Goal: Use online tool/utility: Utilize a website feature to perform a specific function

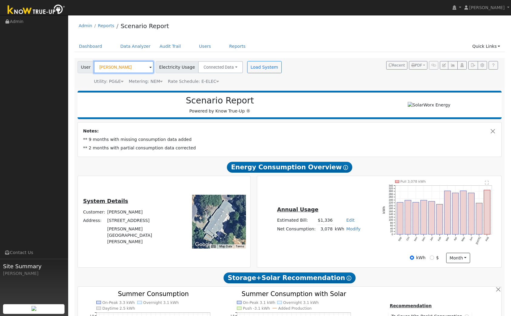
drag, startPoint x: 132, startPoint y: 67, endPoint x: 97, endPoint y: 68, distance: 35.4
click at [97, 68] on input "[PERSON_NAME]" at bounding box center [124, 67] width 60 height 12
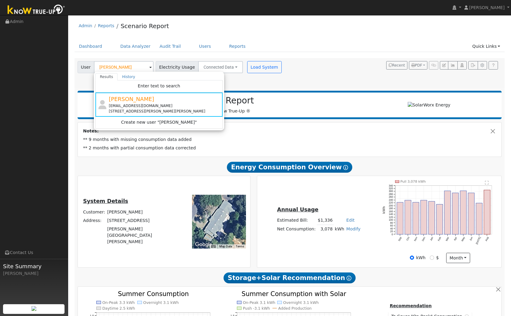
click at [149, 69] on span at bounding box center [150, 67] width 2 height 7
click at [144, 69] on div "[PERSON_NAME] Results History Enter text to search [PERSON_NAME] [EMAIL_ADDRESS…" at bounding box center [124, 67] width 60 height 12
click at [137, 68] on input "[PERSON_NAME]" at bounding box center [124, 67] width 60 height 12
click at [136, 68] on input "[PERSON_NAME]" at bounding box center [124, 67] width 60 height 12
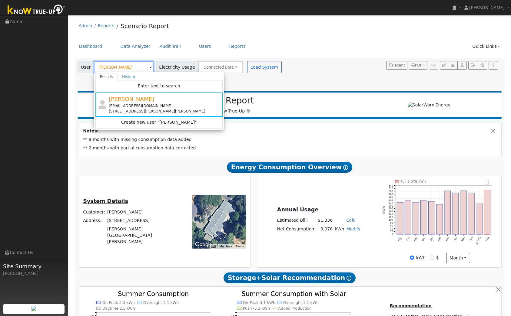
click at [136, 68] on input "[PERSON_NAME]" at bounding box center [124, 67] width 60 height 12
type input "J"
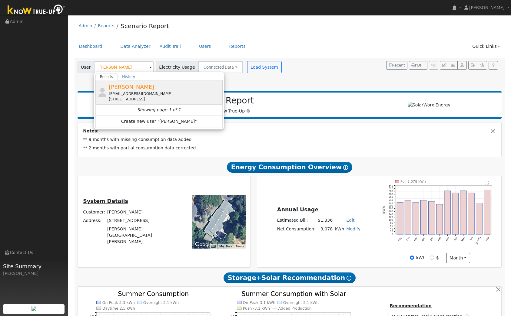
click at [118, 88] on span "[PERSON_NAME]" at bounding box center [131, 87] width 45 height 6
type input "[PERSON_NAME]"
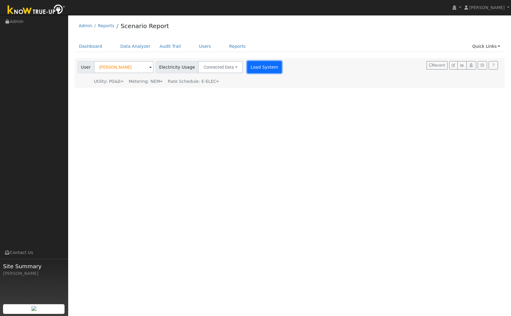
click at [262, 66] on button "Load System" at bounding box center [264, 67] width 35 height 12
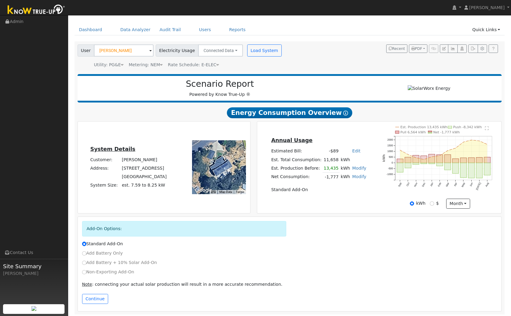
scroll to position [18, 0]
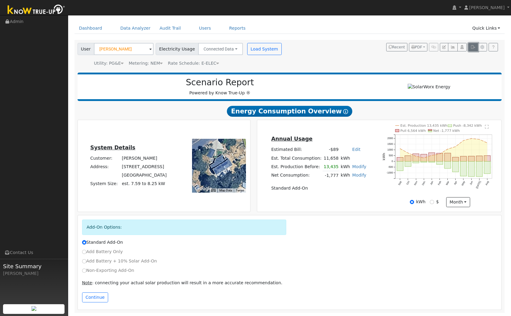
click at [472, 44] on button "button" at bounding box center [472, 47] width 9 height 8
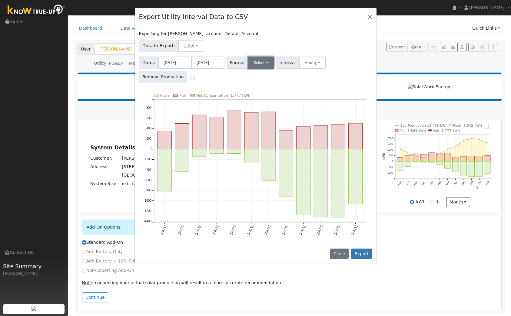
click at [271, 61] on button "Select" at bounding box center [261, 63] width 26 height 12
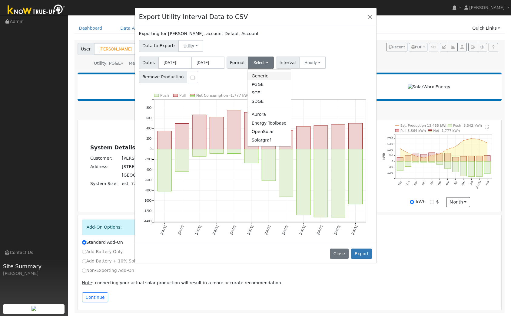
click at [259, 73] on link "Generic" at bounding box center [268, 76] width 43 height 8
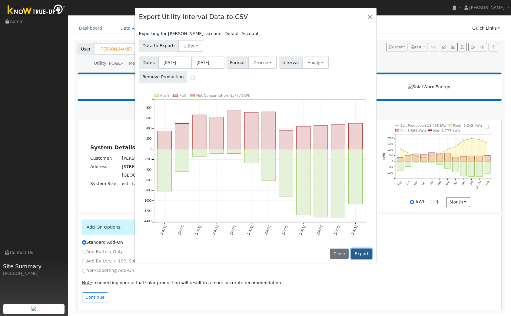
click at [365, 252] on button "Export" at bounding box center [361, 254] width 21 height 10
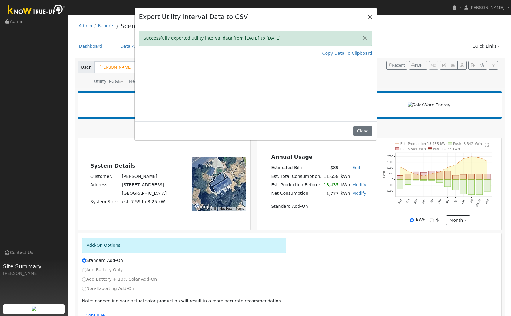
scroll to position [18, 0]
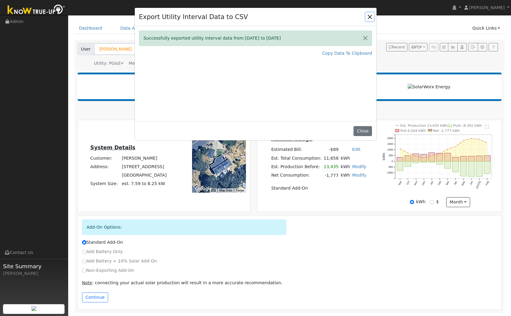
click at [371, 16] on button "Close" at bounding box center [369, 16] width 8 height 8
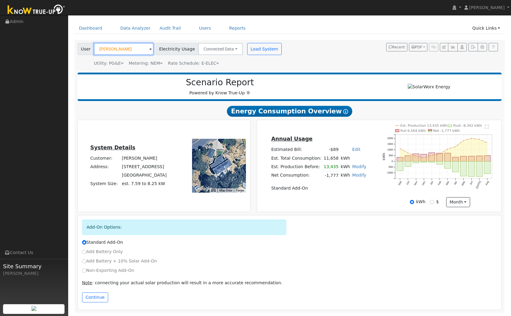
click at [138, 49] on input "[PERSON_NAME]" at bounding box center [124, 49] width 60 height 12
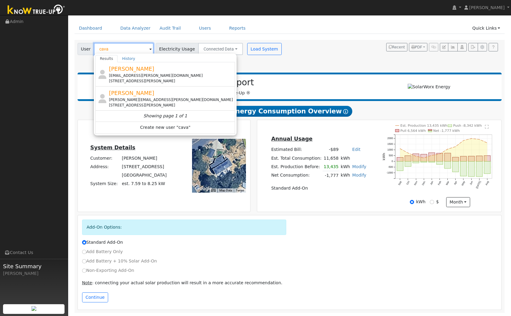
scroll to position [0, 0]
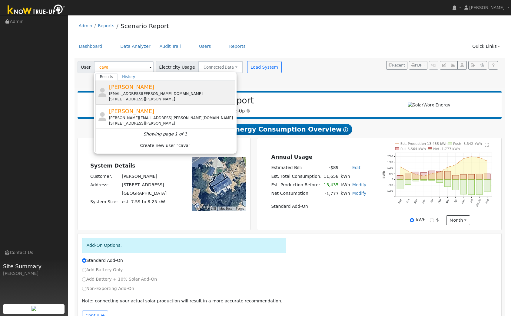
click at [140, 95] on div "matt.cavallero@georgereed.com" at bounding box center [171, 93] width 125 height 5
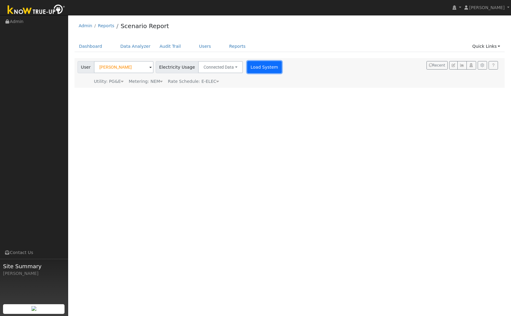
click at [249, 69] on button "Load System" at bounding box center [264, 67] width 35 height 12
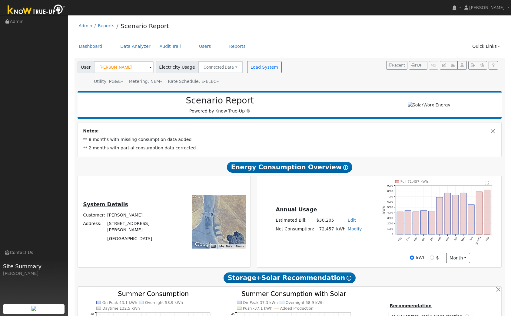
drag, startPoint x: 496, startPoint y: 234, endPoint x: 492, endPoint y: 229, distance: 6.7
click at [494, 233] on icon "Pull 72,457 kWh Sep Oct Nov Dec Jan Feb Mar Apr May Jun Jul Aug 0 1000 2000 300…" at bounding box center [439, 216] width 115 height 72
drag, startPoint x: 133, startPoint y: 67, endPoint x: 97, endPoint y: 66, distance: 35.1
click at [97, 66] on input "Matt Cavallero" at bounding box center [124, 67] width 60 height 12
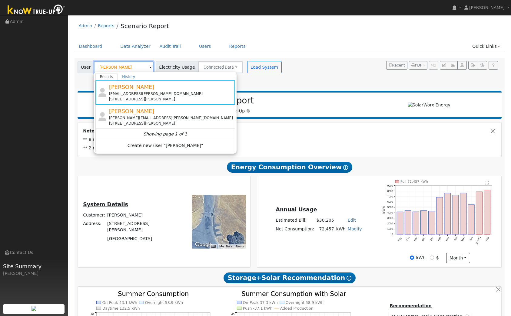
click at [138, 65] on input "Matt Cavallero" at bounding box center [124, 67] width 60 height 12
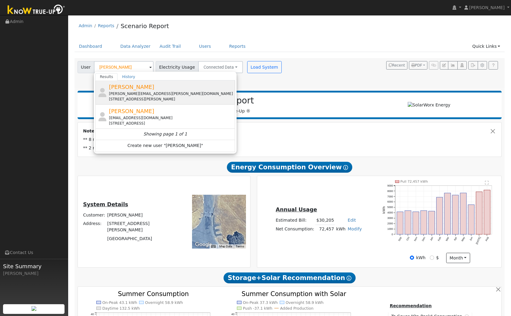
click at [132, 88] on span "Matthew Cavallero" at bounding box center [131, 87] width 45 height 6
type input "Matthew Cavallero"
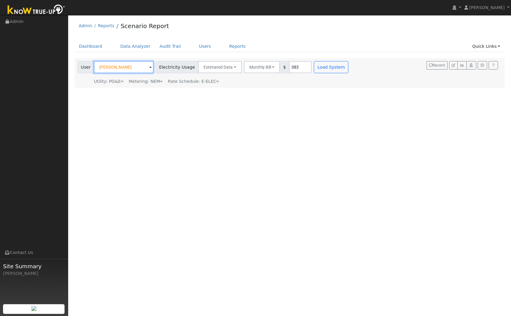
drag, startPoint x: 137, startPoint y: 67, endPoint x: 105, endPoint y: 70, distance: 31.4
click at [105, 70] on input "Matthew Cavallero" at bounding box center [124, 67] width 60 height 12
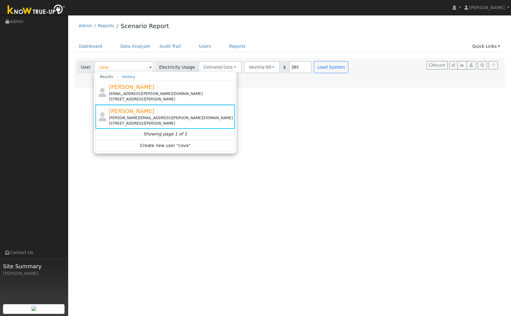
click at [131, 96] on div "matt.cavallero@georgereed.com" at bounding box center [171, 93] width 125 height 5
type input "Matt Cavallero"
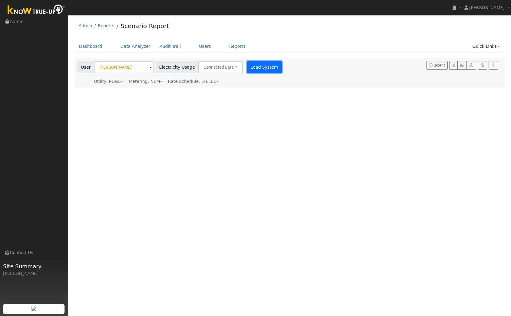
click at [252, 70] on button "Load System" at bounding box center [264, 67] width 35 height 12
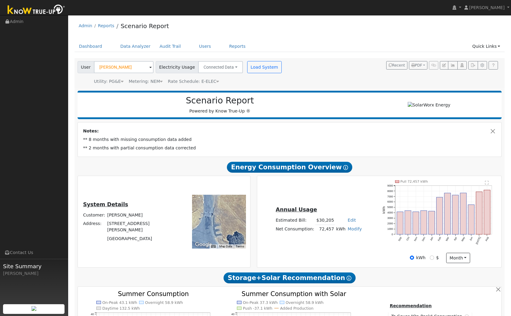
drag, startPoint x: 497, startPoint y: 247, endPoint x: 493, endPoint y: 243, distance: 5.8
click at [497, 247] on div "Annual Usage Estimated Bill: $30,205 Edit Estimated Bill $ Annual Net Consumpti…" at bounding box center [379, 222] width 244 height 92
click at [488, 229] on rect "onclick=""" at bounding box center [487, 212] width 6 height 45
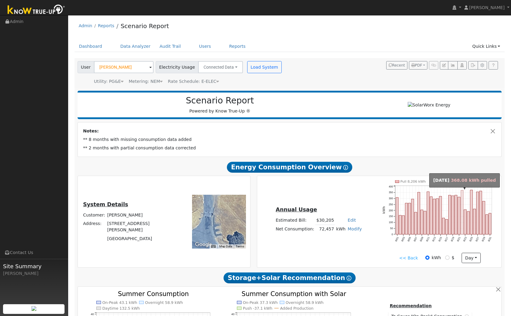
click at [462, 227] on rect "onclick=""" at bounding box center [462, 212] width 2 height 44
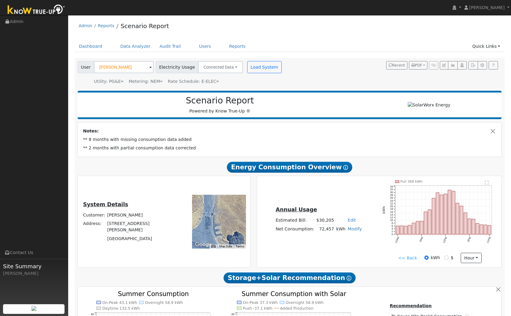
click at [407, 260] on link "<< Back" at bounding box center [407, 258] width 19 height 6
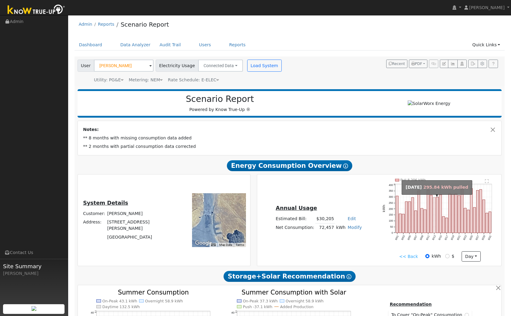
scroll to position [1, 0]
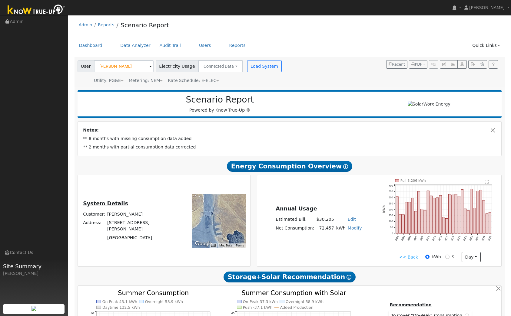
click at [410, 259] on link "<< Back" at bounding box center [408, 257] width 19 height 6
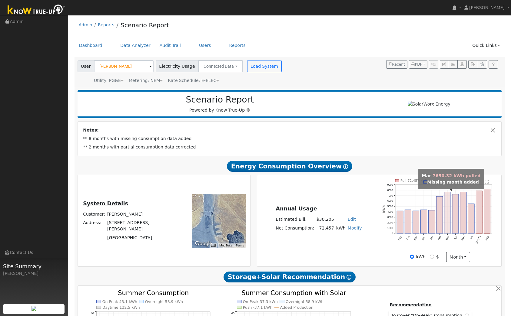
click at [448, 220] on rect "onclick=""" at bounding box center [447, 212] width 6 height 41
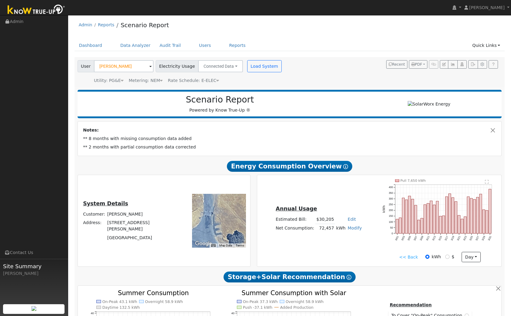
click at [410, 259] on link "<< Back" at bounding box center [408, 257] width 19 height 6
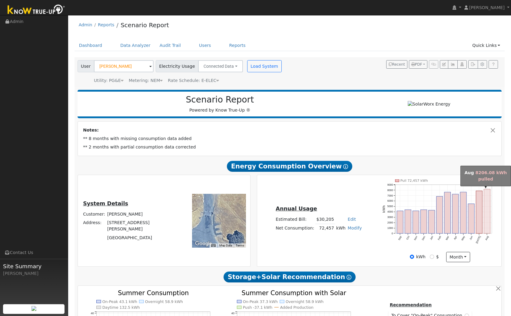
click at [487, 208] on rect "onclick=""" at bounding box center [487, 211] width 6 height 45
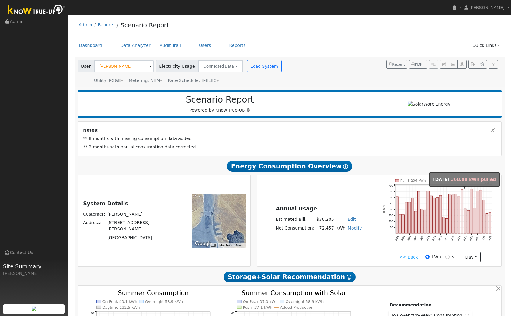
click at [462, 193] on rect "onclick=""" at bounding box center [462, 212] width 2 height 44
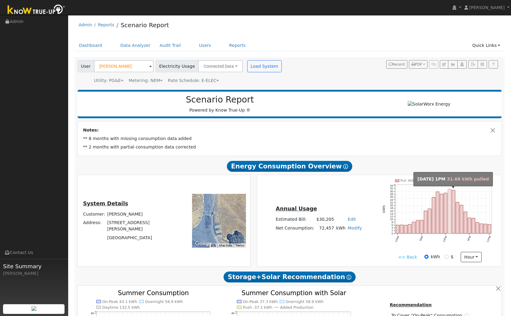
click at [450, 198] on rect "onclick=""" at bounding box center [449, 211] width 3 height 45
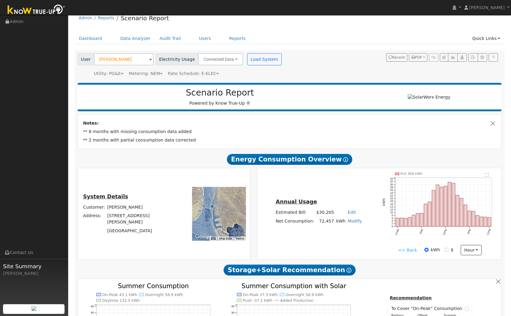
scroll to position [0, 0]
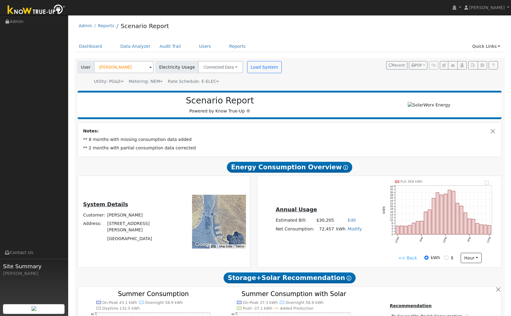
click at [209, 85] on div "User Matt Cavallero Account Default Account Default Account 5695 O'Byrnes Ferry…" at bounding box center [289, 73] width 430 height 30
click at [211, 81] on span "Rate Schedule: E-ELEC" at bounding box center [193, 81] width 51 height 5
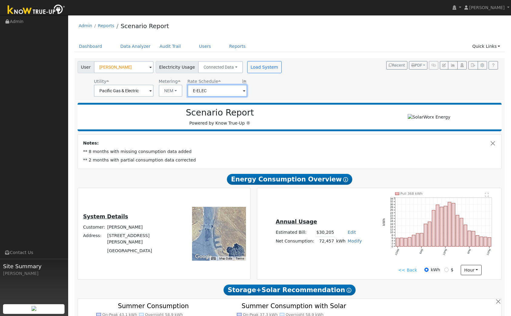
click at [223, 88] on input "E-ELEC" at bounding box center [217, 91] width 60 height 12
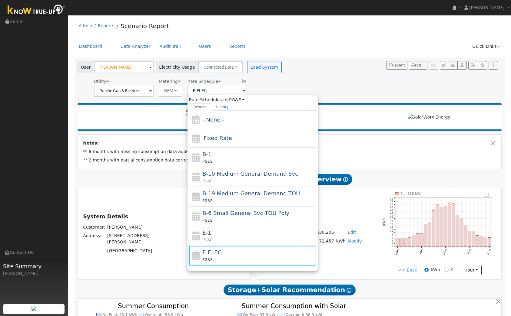
click at [311, 83] on div "User Matt Cavallero Account Default Account Default Account 5695 O'Byrnes Ferry…" at bounding box center [288, 78] width 424 height 38
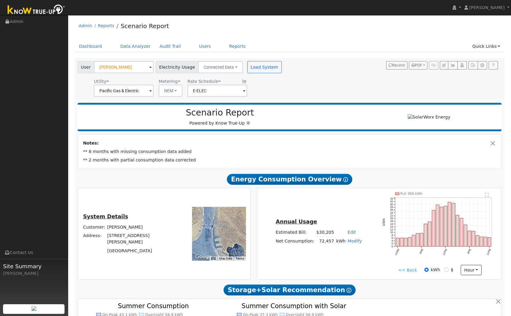
click at [410, 268] on link "<< Back" at bounding box center [407, 270] width 19 height 6
